Goal: Information Seeking & Learning: Learn about a topic

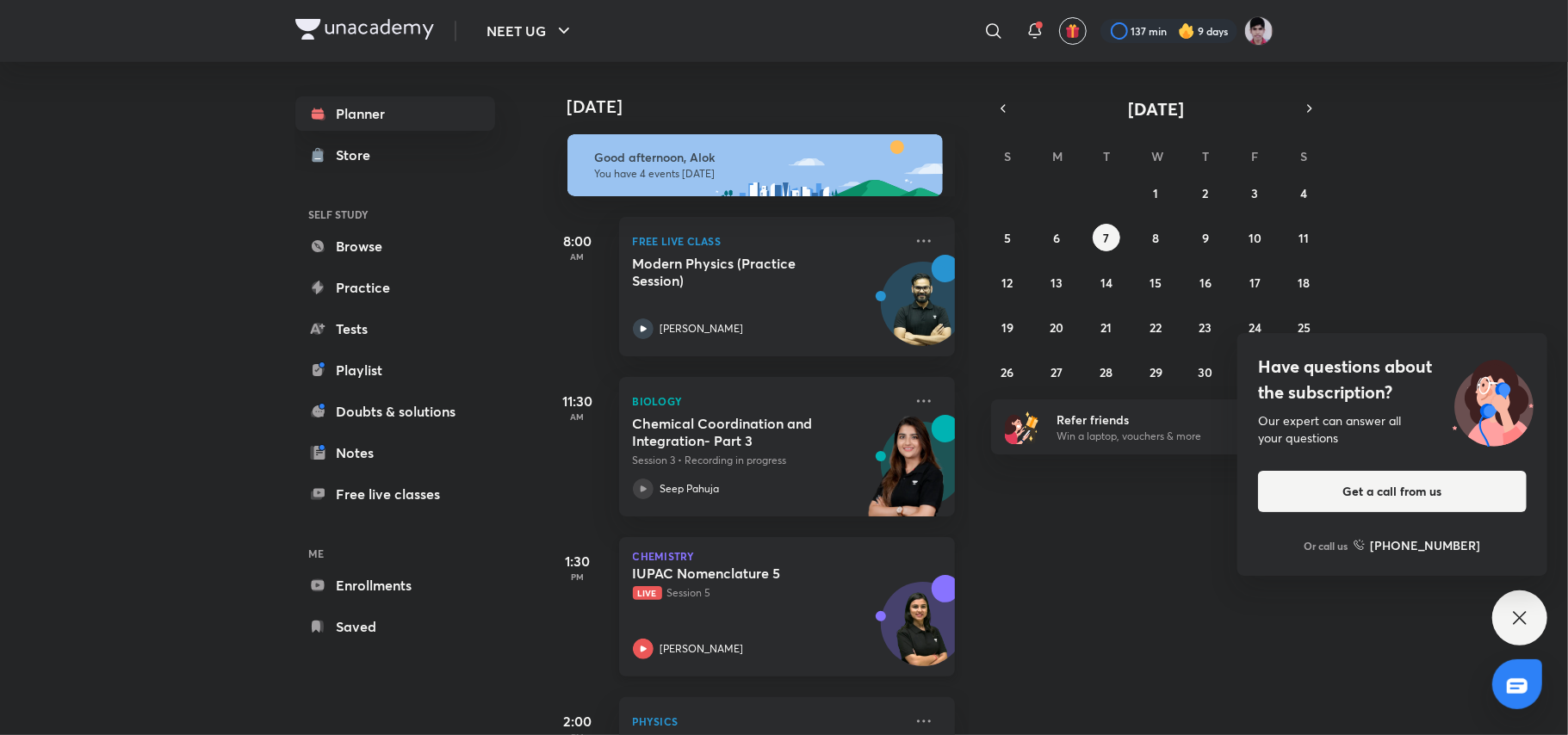
click at [779, 599] on p "Live Session 5" at bounding box center [768, 593] width 270 height 15
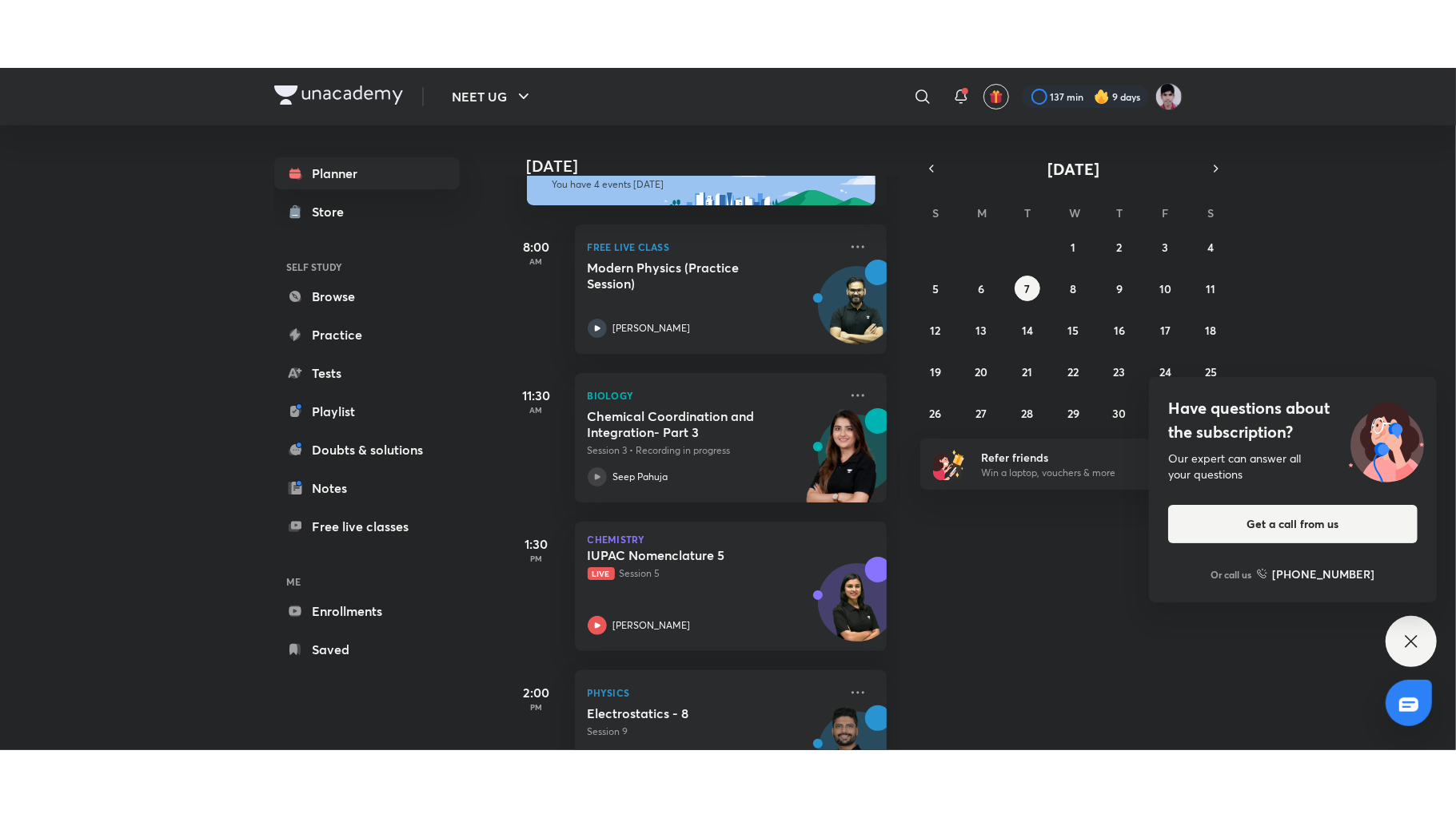
scroll to position [122, 0]
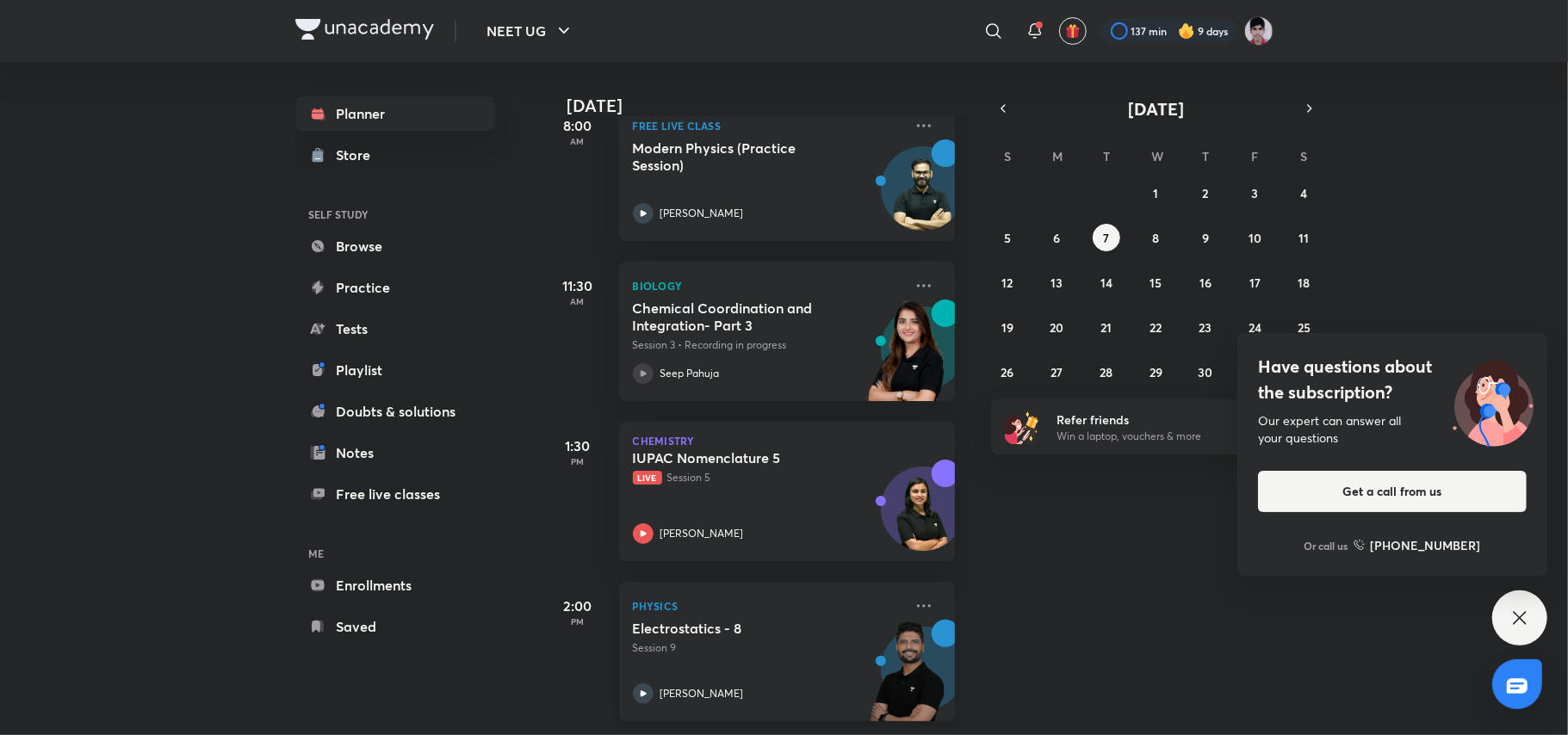
click at [760, 652] on div "Electrostatics - 8 Session 9 [PERSON_NAME]" at bounding box center [768, 662] width 270 height 84
